Goal: Understand process/instructions: Learn about a topic

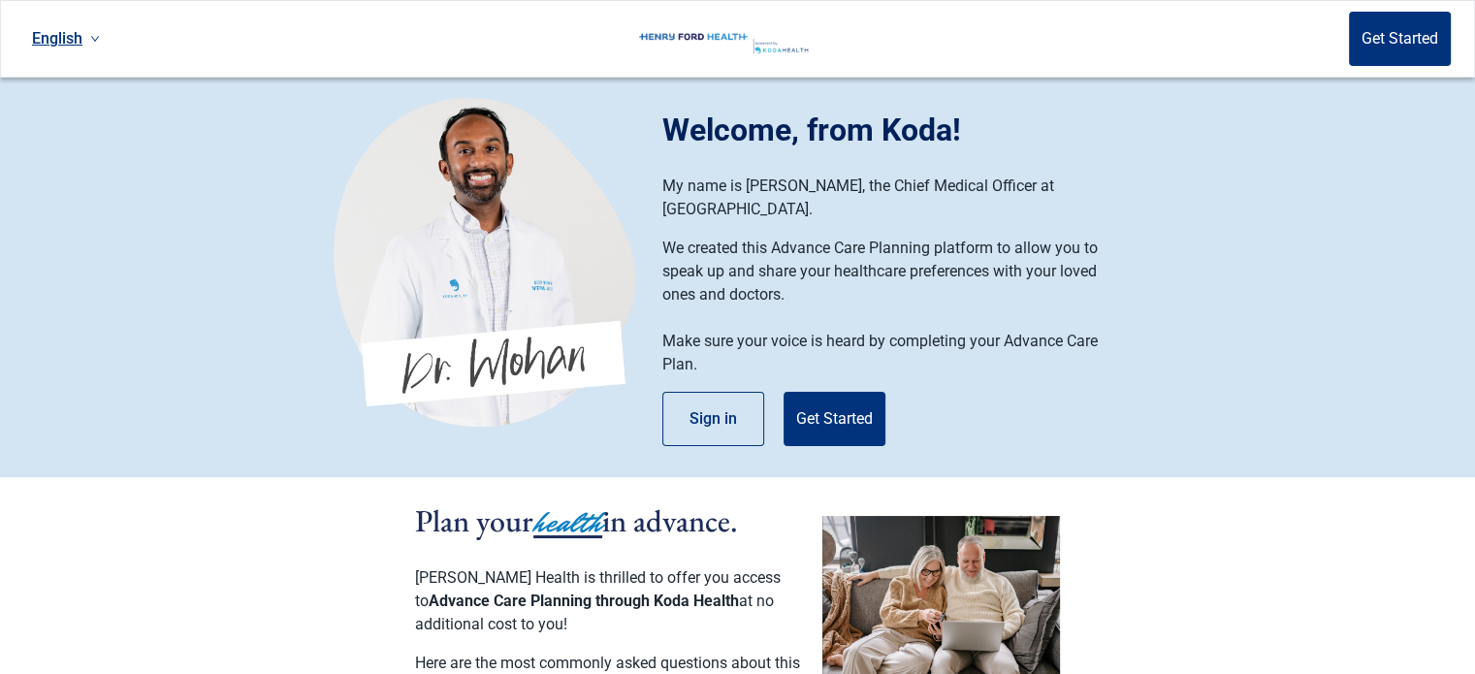
click at [93, 43] on icon "down" at bounding box center [95, 39] width 10 height 10
click at [92, 42] on icon "down" at bounding box center [95, 39] width 10 height 10
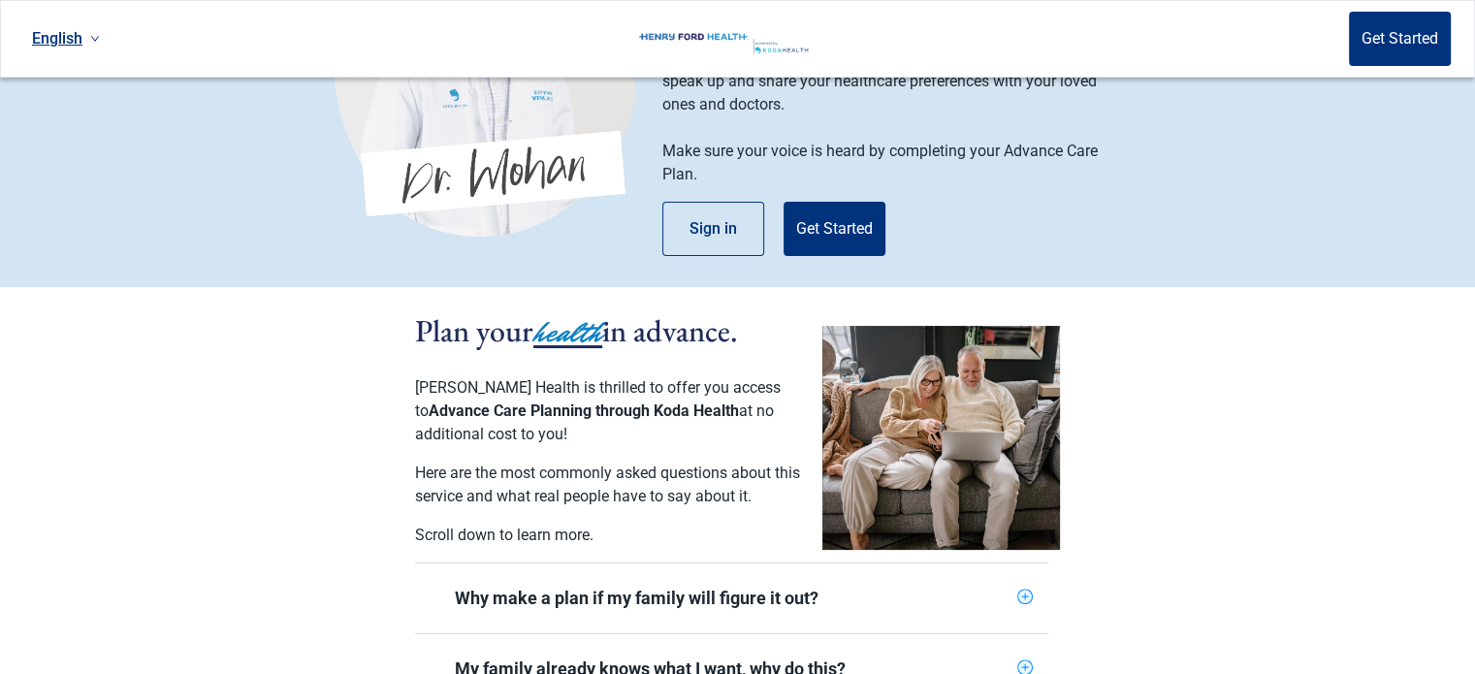
scroll to position [194, 0]
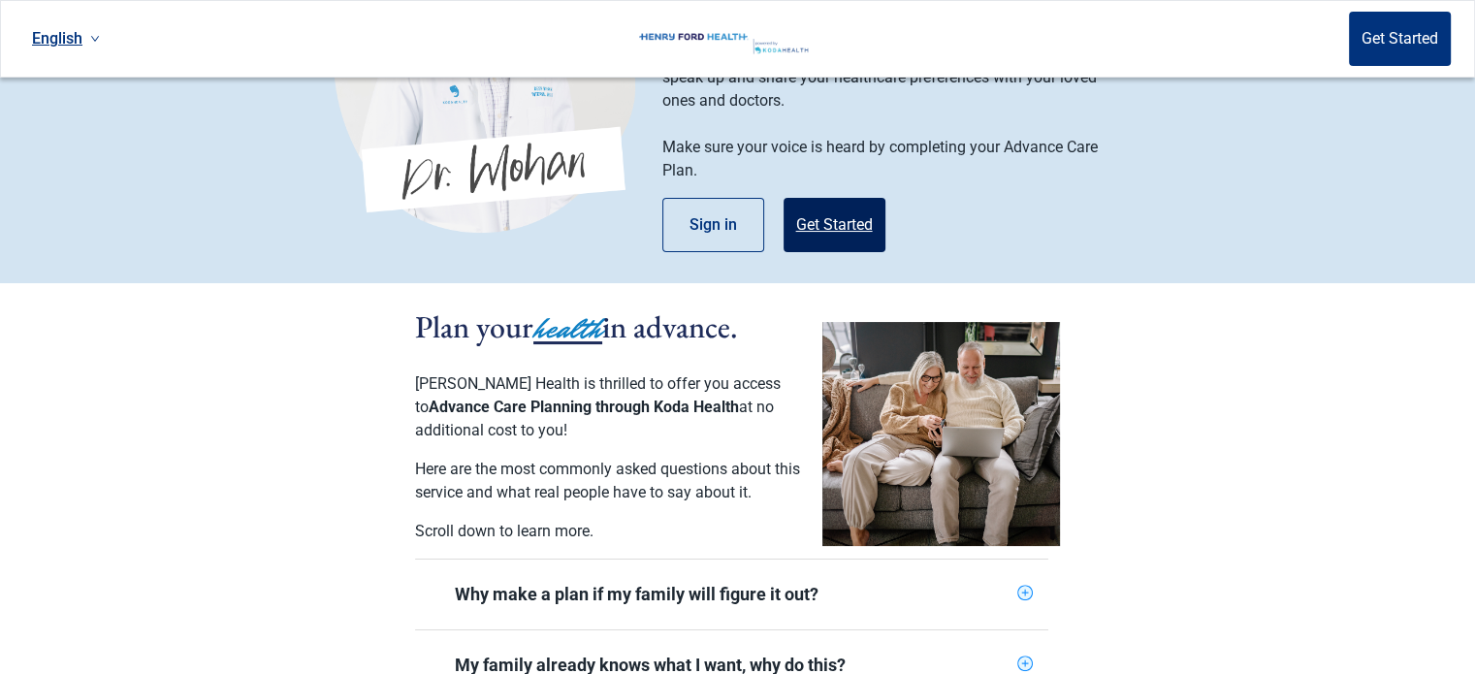
click at [822, 210] on button "Get Started" at bounding box center [835, 225] width 102 height 54
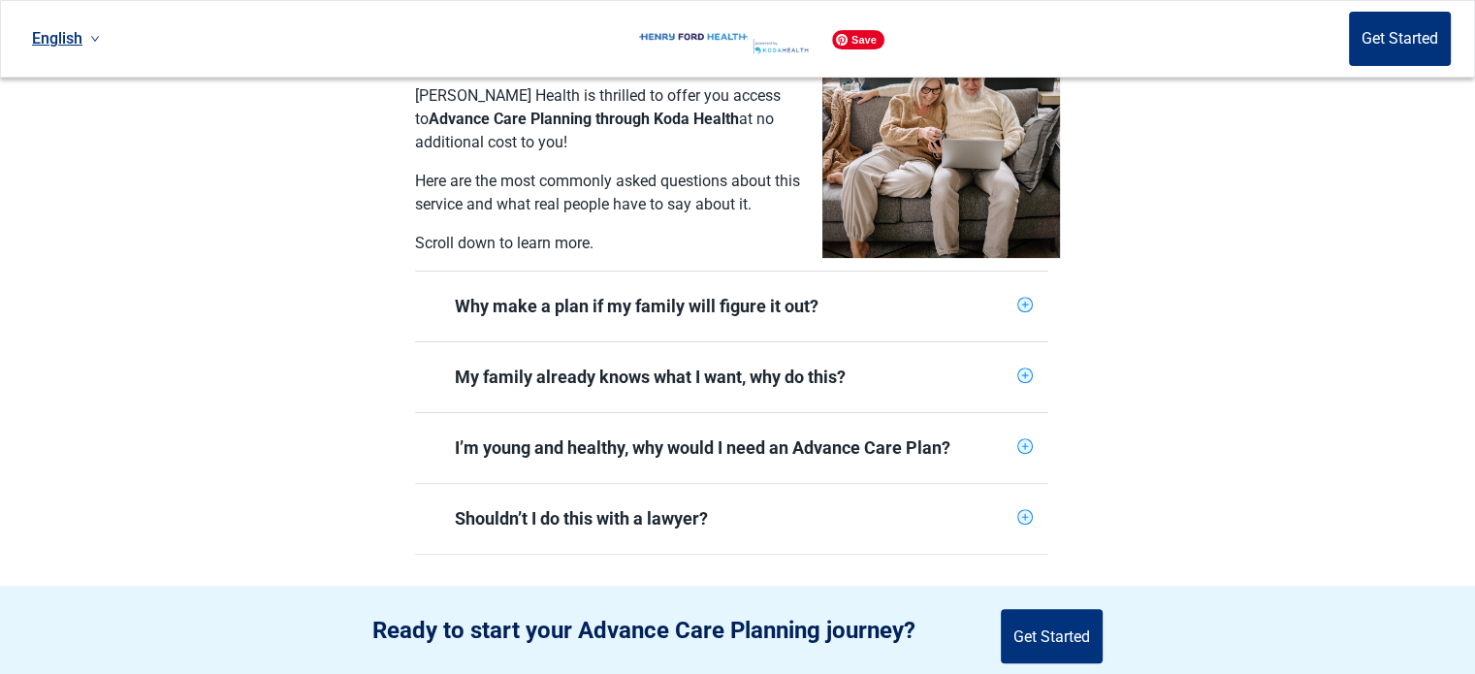
scroll to position [485, 0]
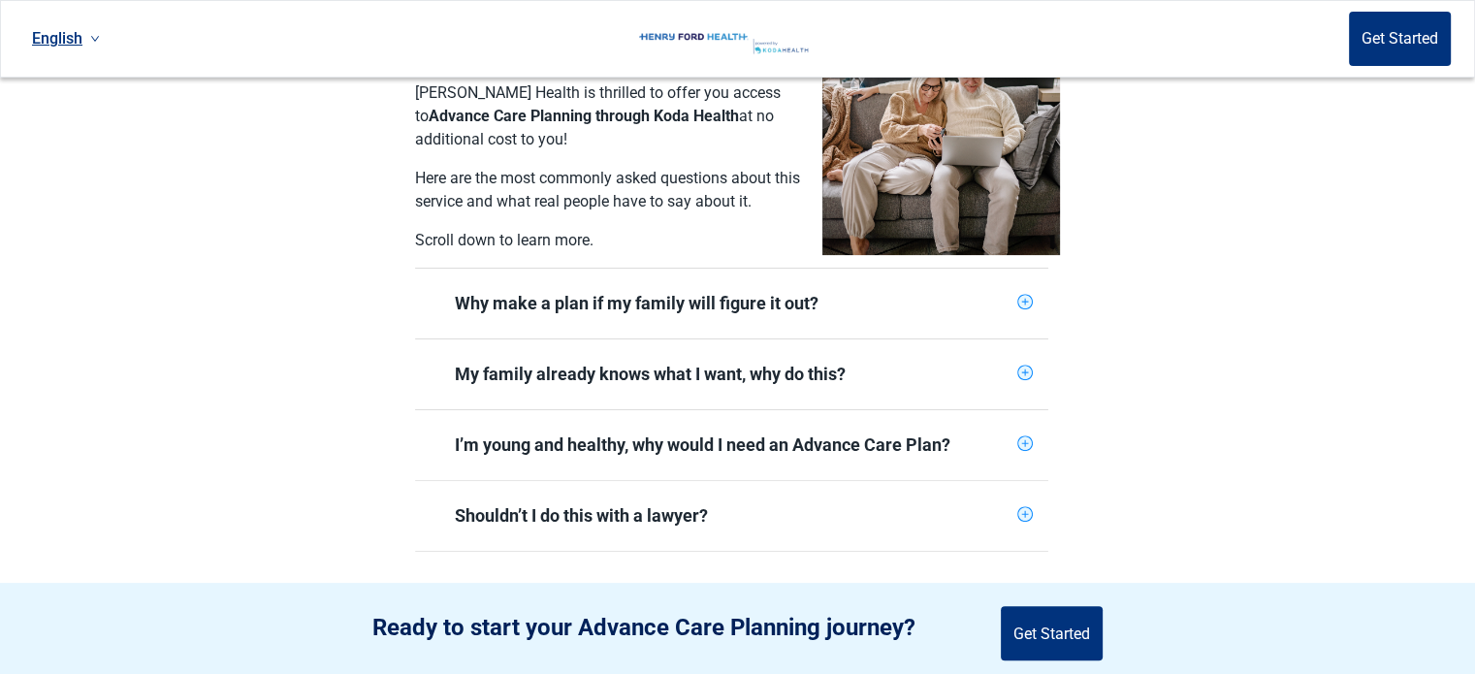
click at [1021, 296] on icon "plus-circle" at bounding box center [1024, 302] width 13 height 13
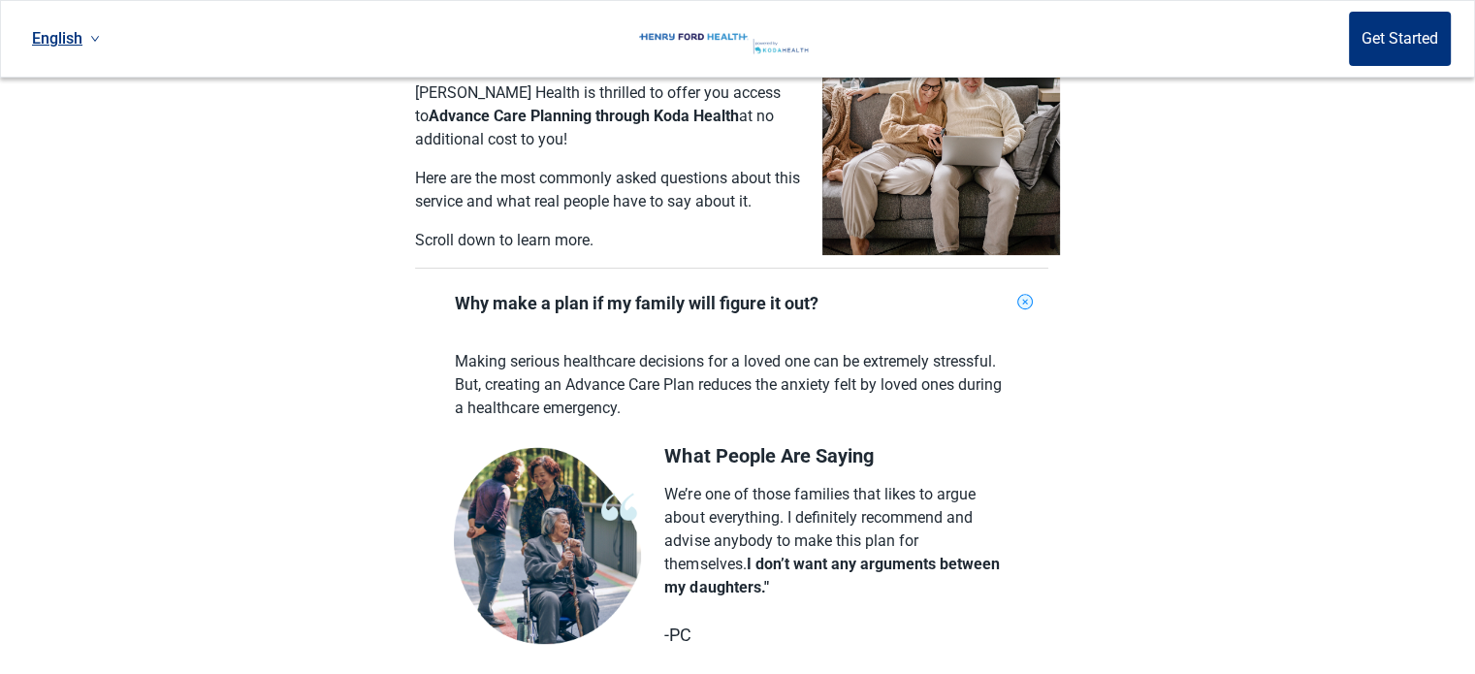
click at [1024, 298] on icon "plus-circle" at bounding box center [1025, 303] width 10 height 10
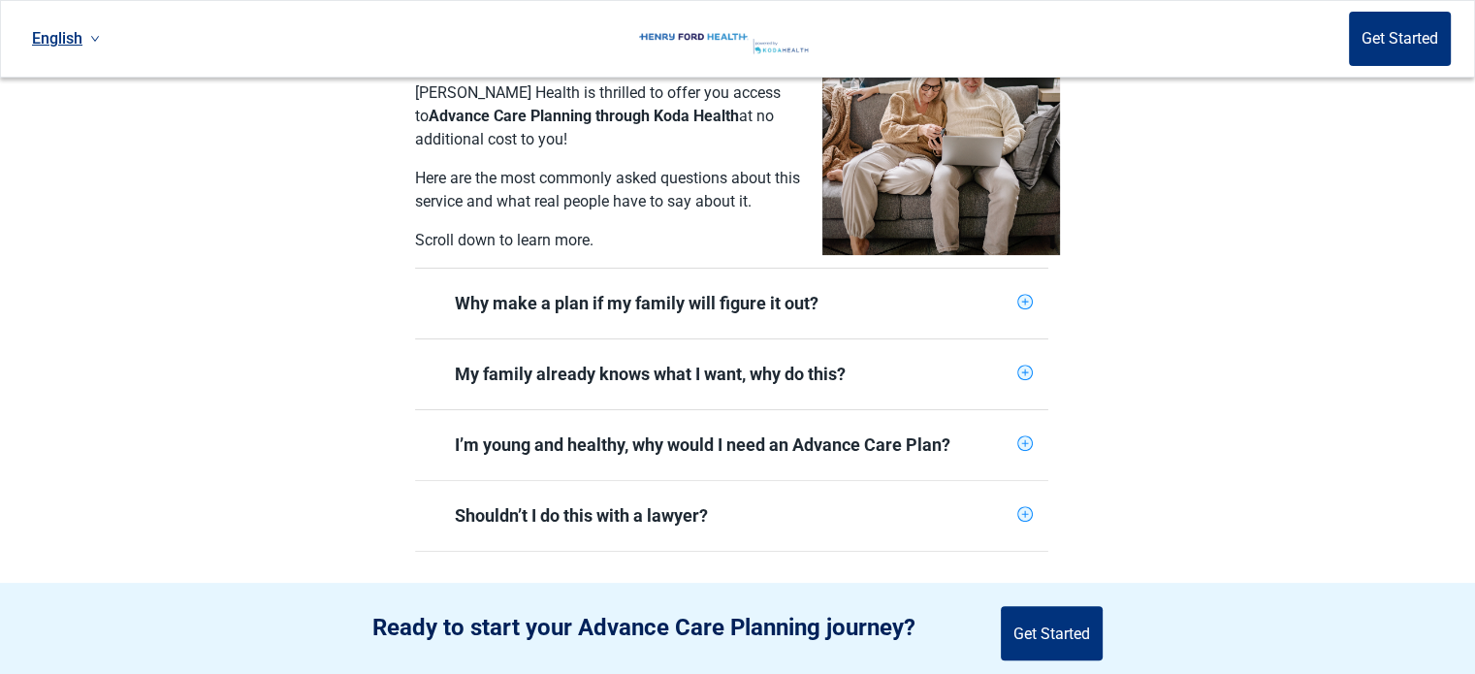
click at [1020, 508] on icon "plus-circle" at bounding box center [1024, 514] width 13 height 13
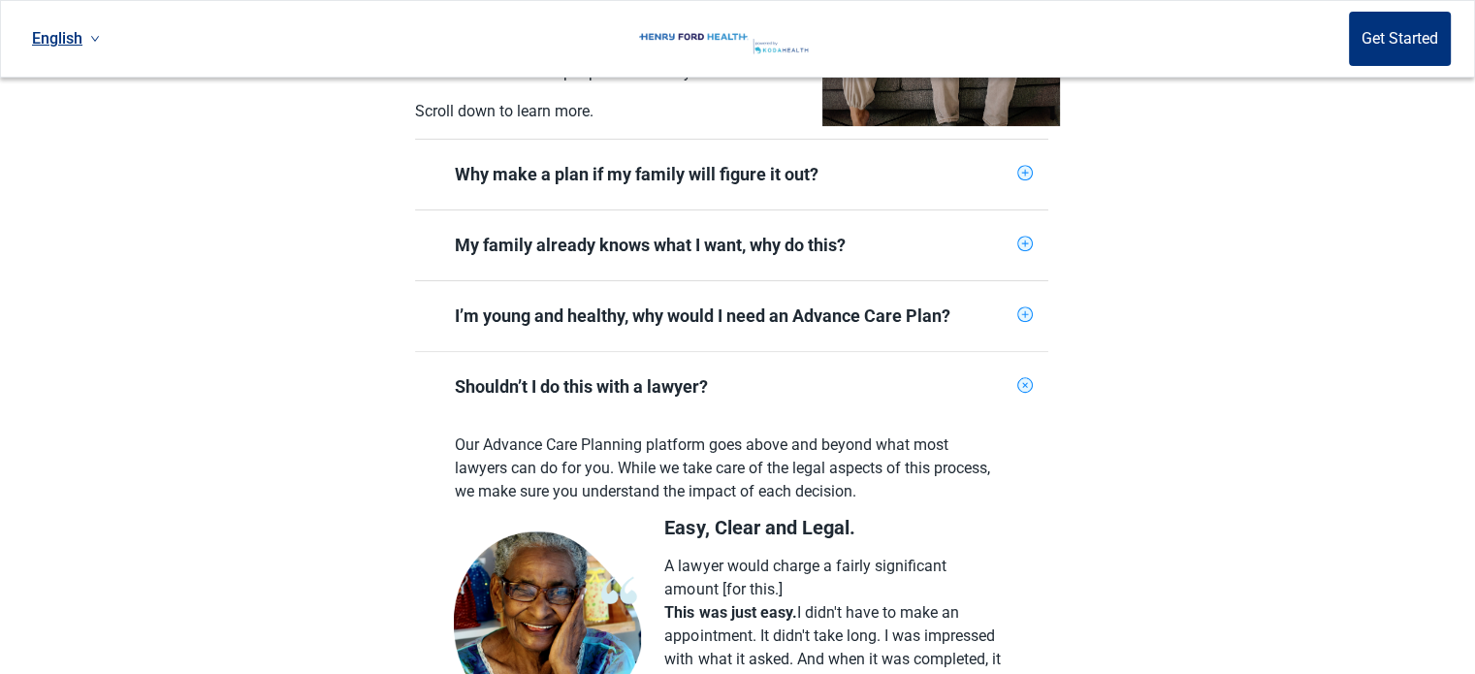
scroll to position [582, 0]
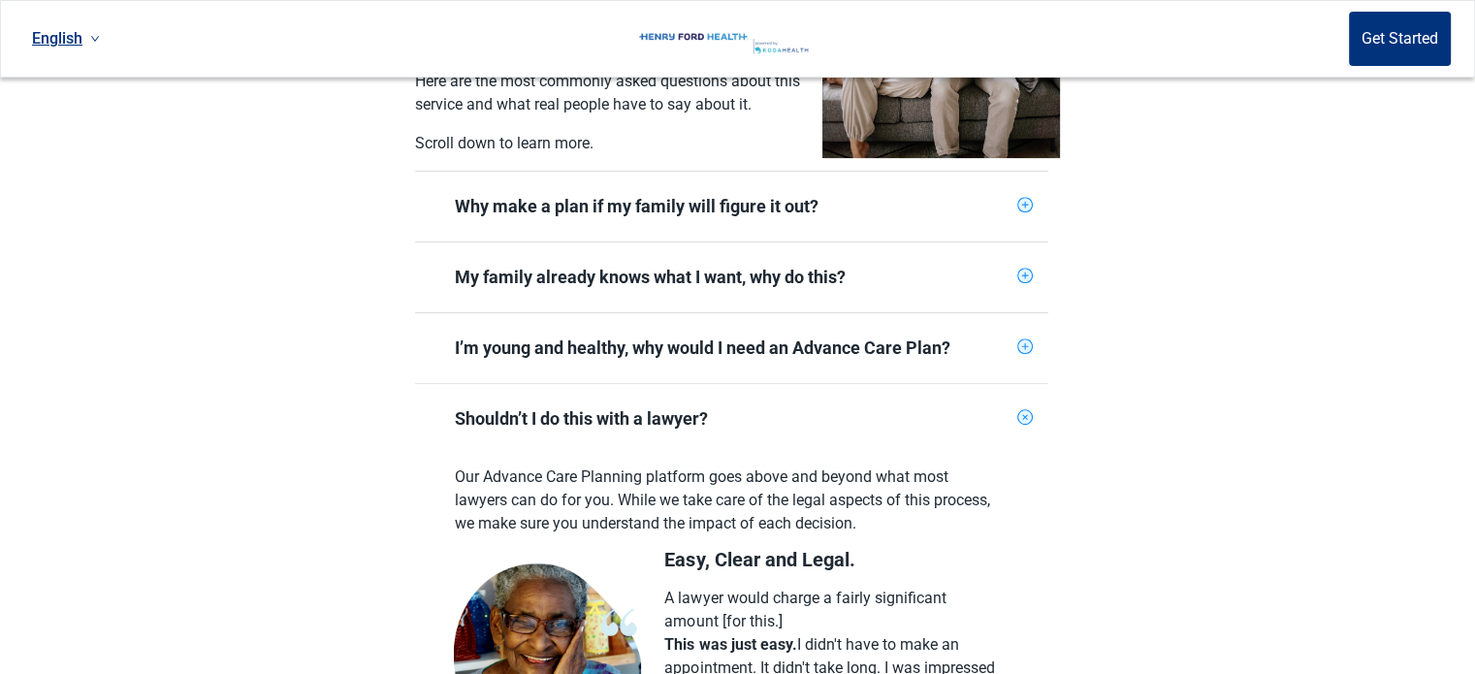
click at [1024, 413] on icon "plus-circle" at bounding box center [1025, 418] width 10 height 10
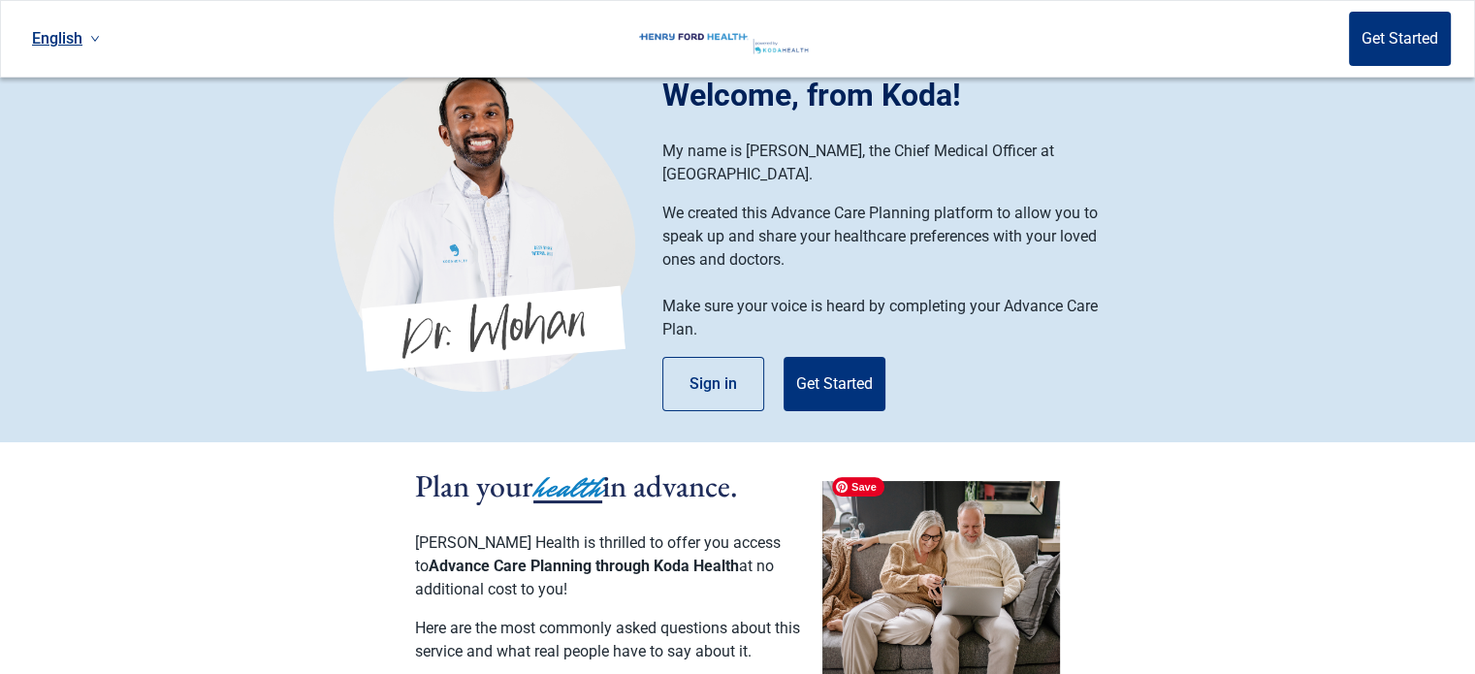
scroll to position [0, 0]
